Goal: Use online tool/utility

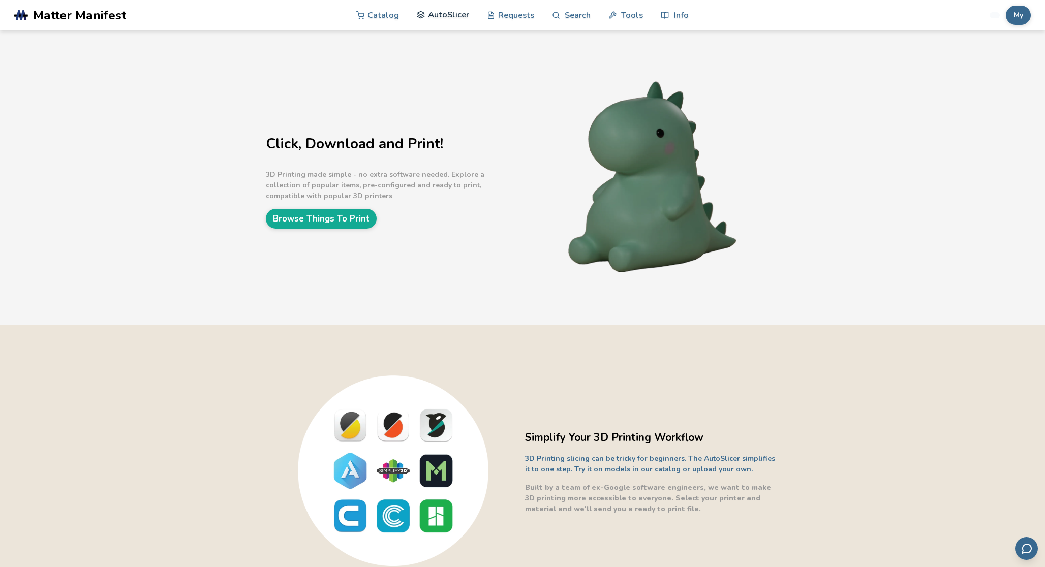
click at [450, 22] on link "AutoSlicer" at bounding box center [443, 14] width 52 height 30
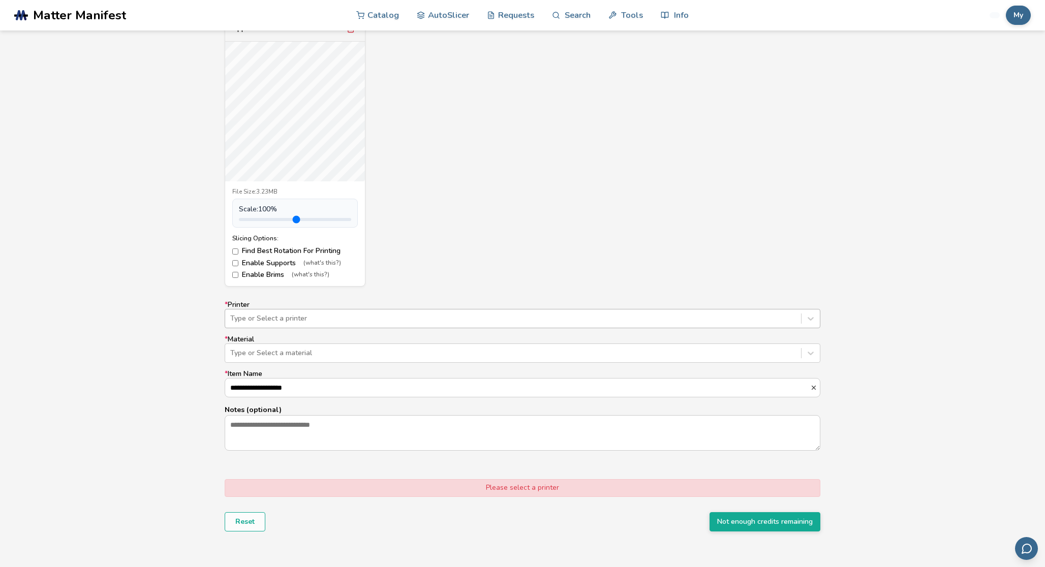
scroll to position [406, 0]
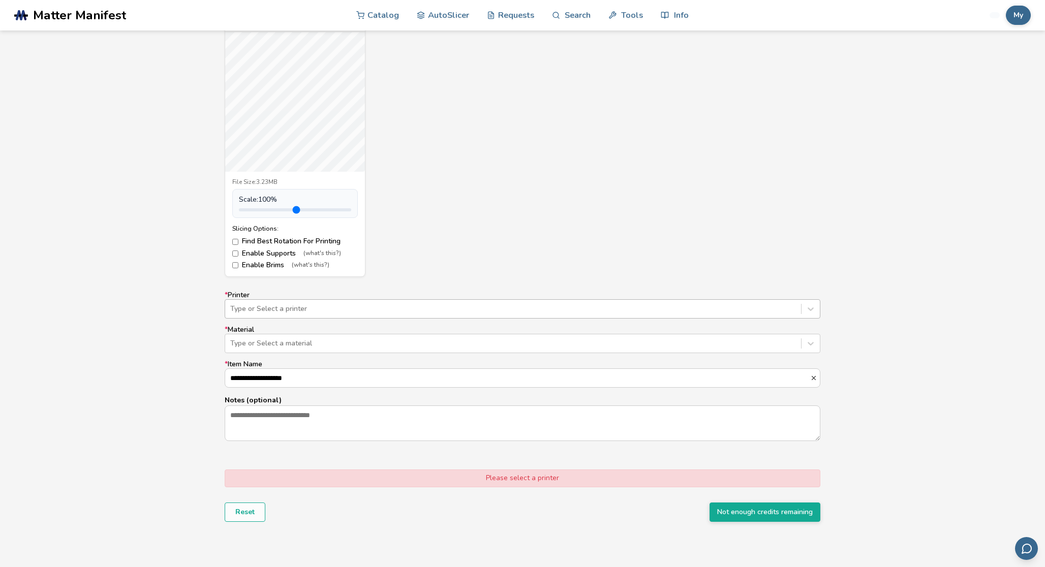
click at [446, 310] on div at bounding box center [513, 309] width 566 height 10
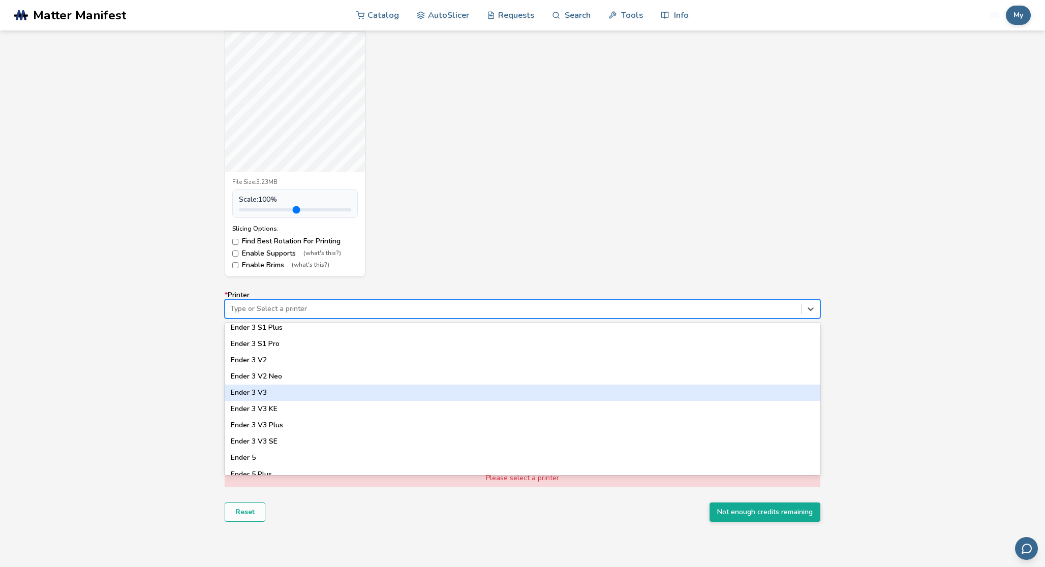
scroll to position [700, 0]
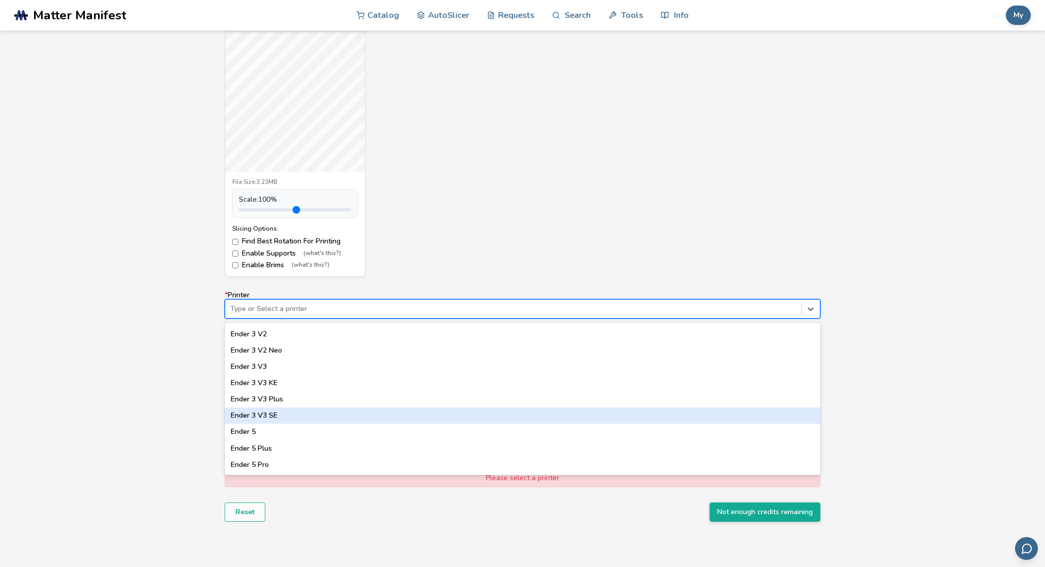
click at [346, 416] on div "Ender 3 V3 SE" at bounding box center [523, 416] width 596 height 16
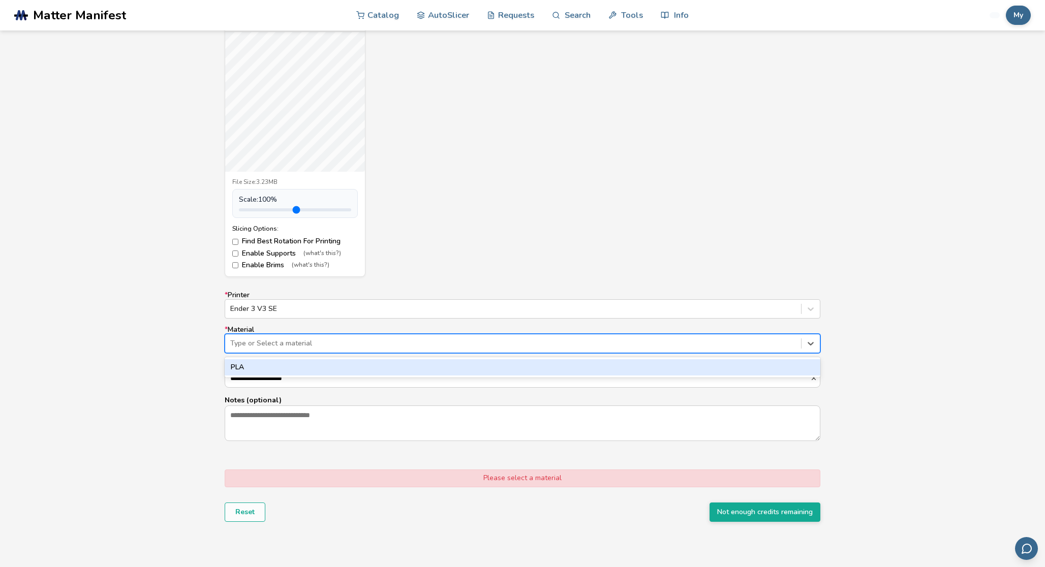
click at [319, 346] on div at bounding box center [513, 343] width 566 height 10
click at [314, 365] on div "PLA" at bounding box center [523, 367] width 596 height 16
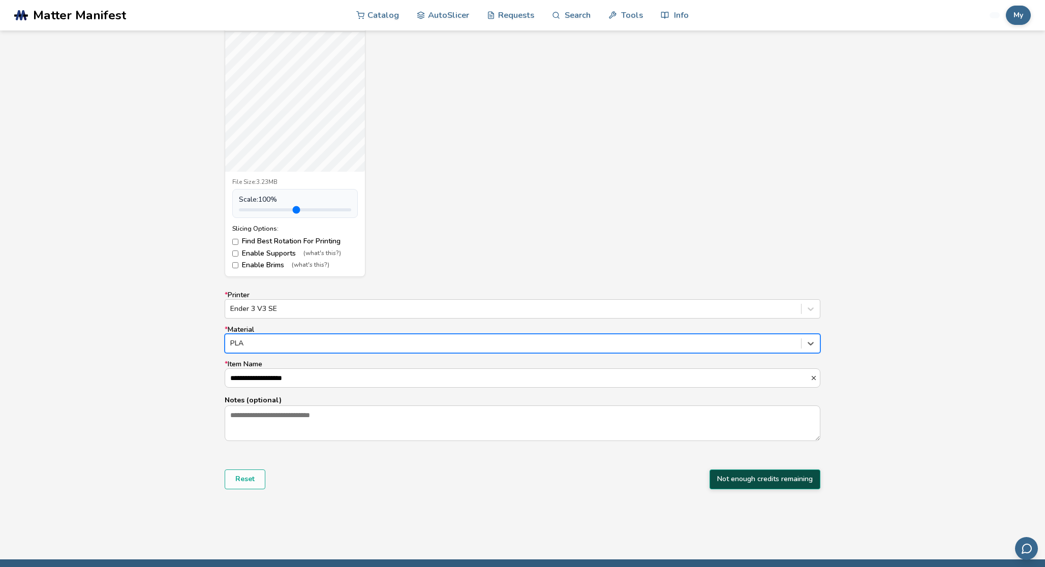
click at [724, 486] on button "Not enough credits remaining" at bounding box center [764, 479] width 111 height 19
